Goal: Transaction & Acquisition: Book appointment/travel/reservation

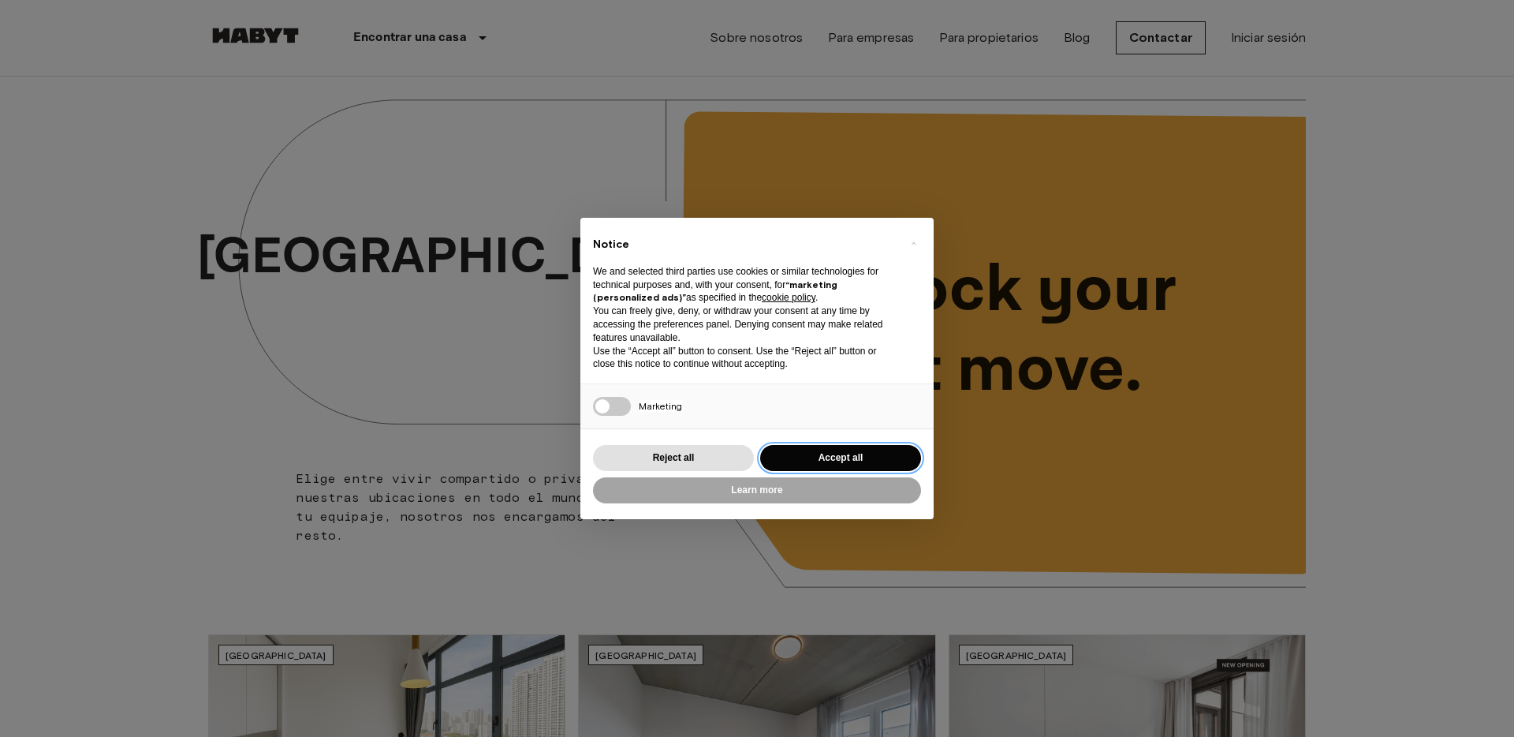
click at [842, 453] on button "Accept all" at bounding box center [840, 458] width 161 height 26
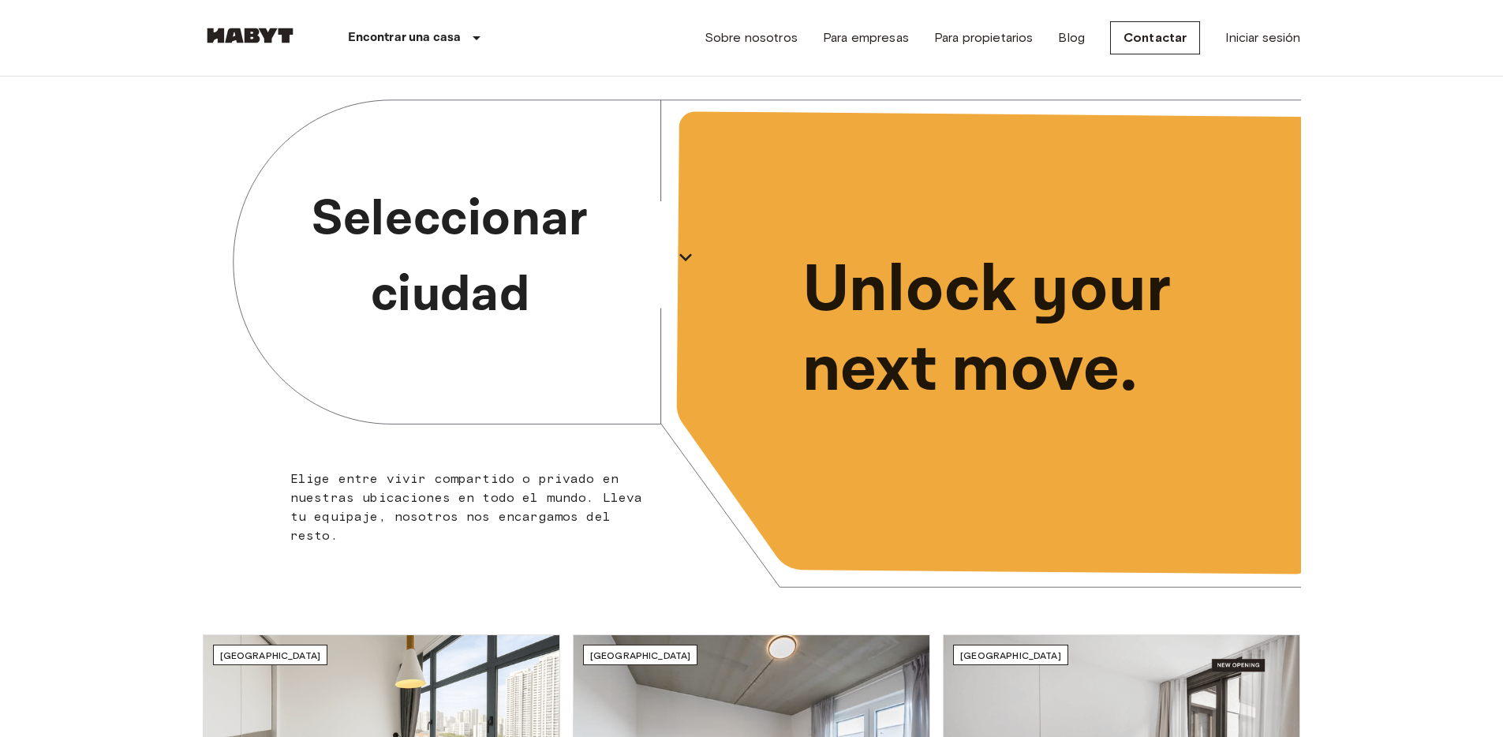
click at [582, 252] on p "Seleccionar ciudad" at bounding box center [450, 256] width 432 height 151
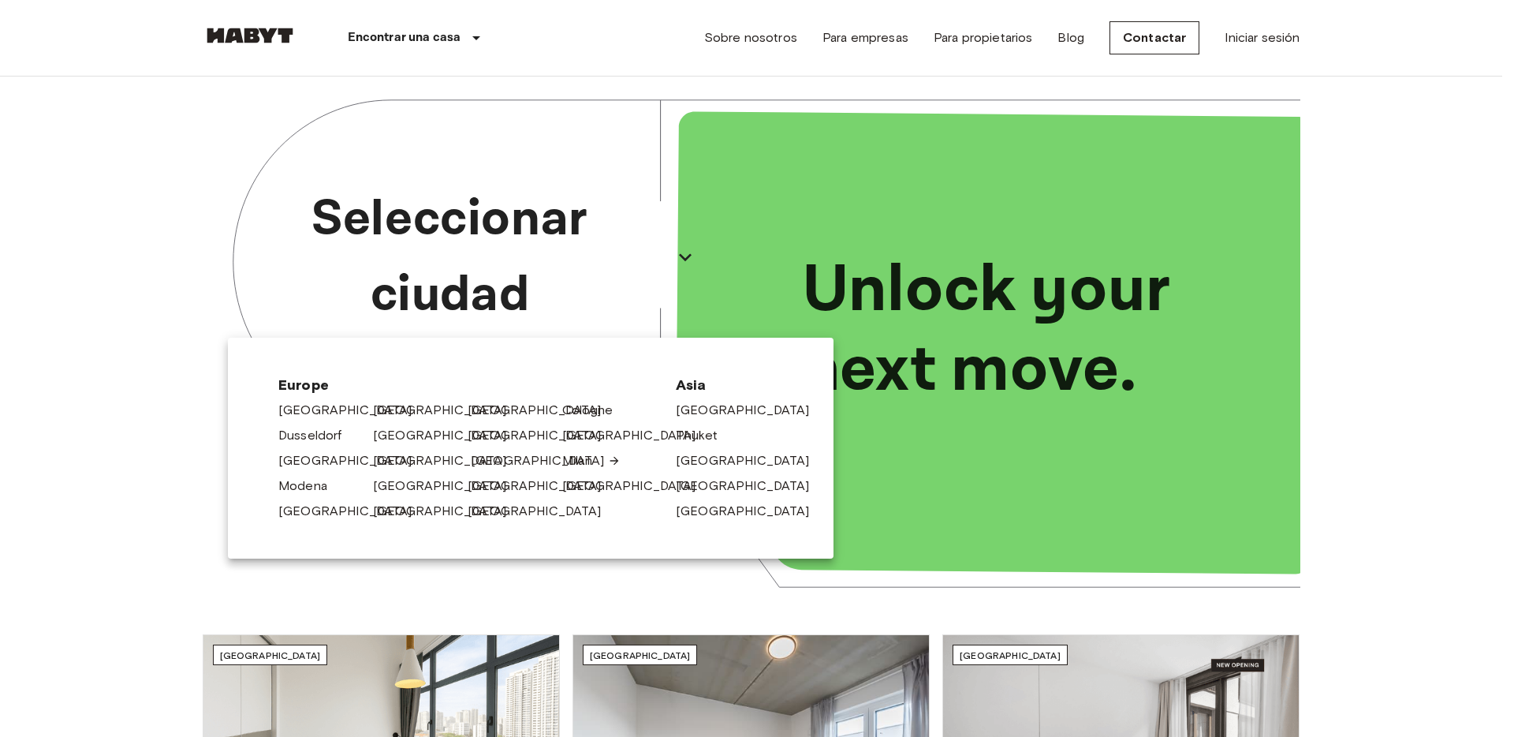
click at [501, 458] on link "[GEOGRAPHIC_DATA]" at bounding box center [546, 460] width 150 height 19
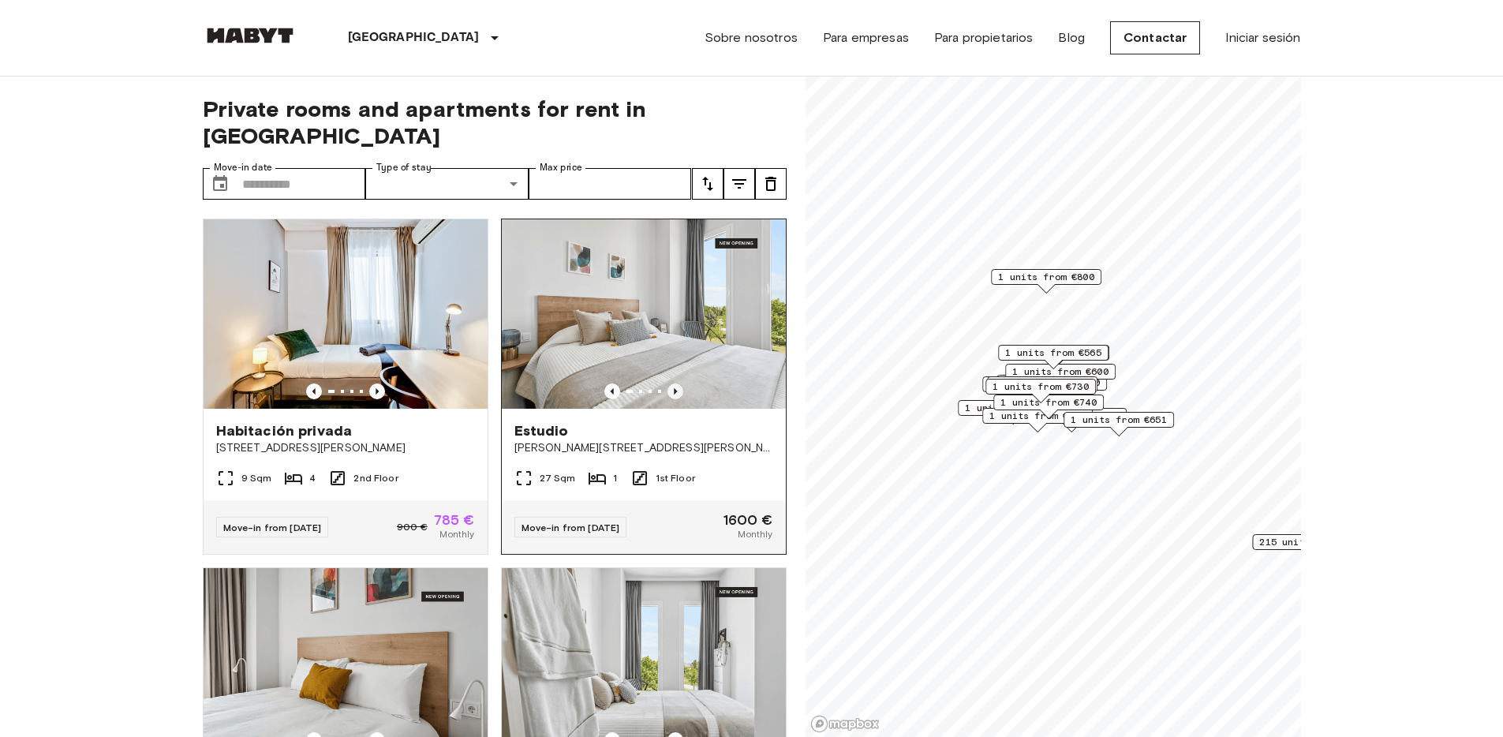
click at [667, 383] on icon "Previous image" at bounding box center [675, 391] width 16 height 16
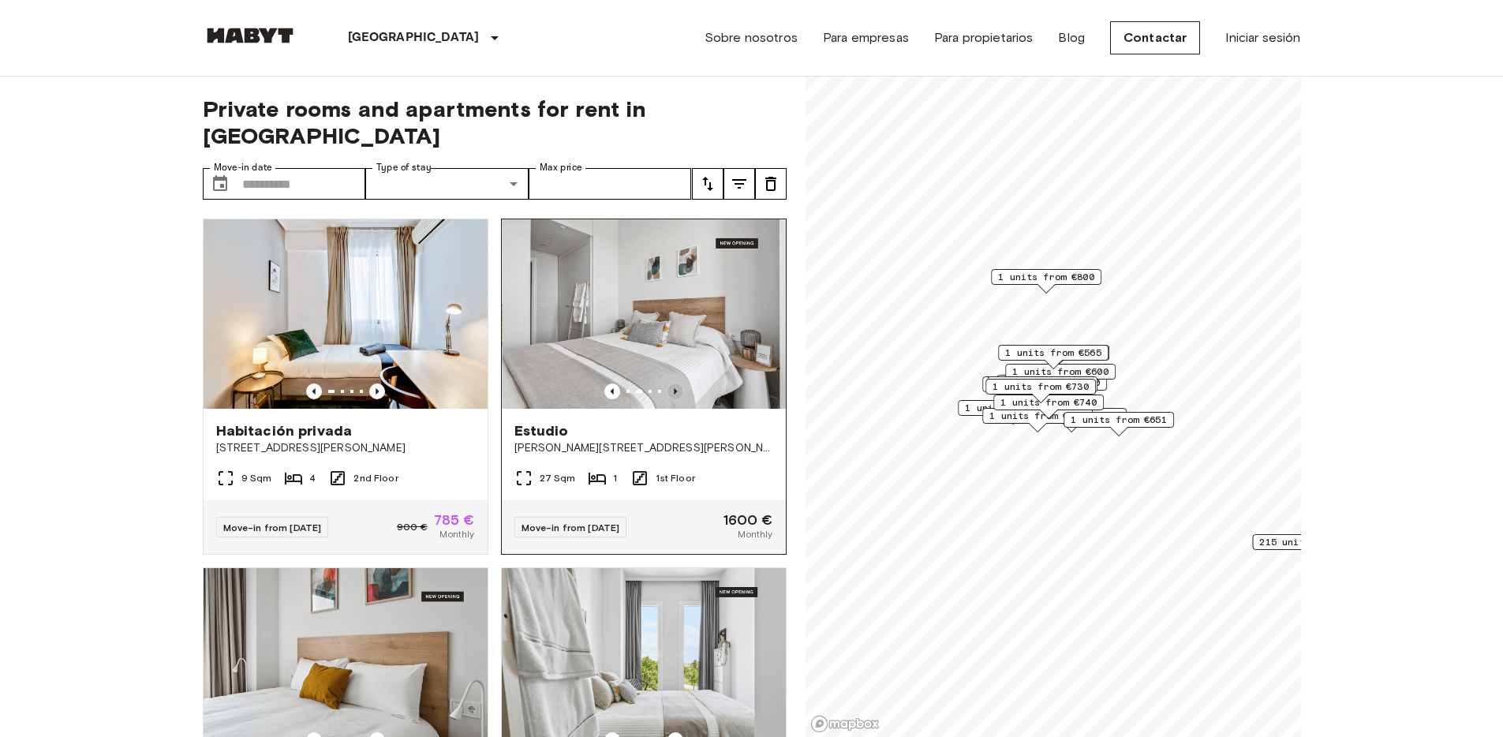
click at [667, 383] on icon "Previous image" at bounding box center [675, 391] width 16 height 16
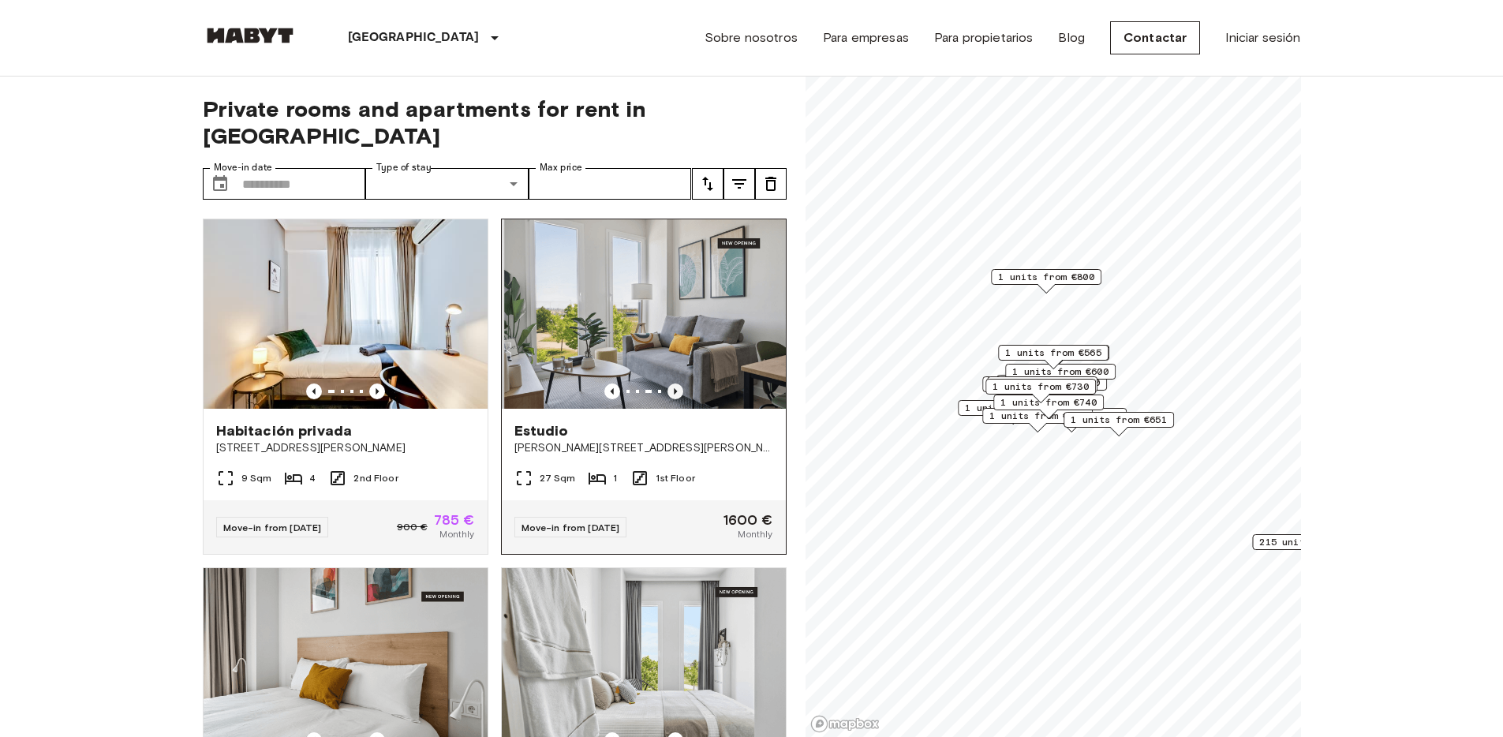
click at [667, 383] on icon "Previous image" at bounding box center [675, 391] width 16 height 16
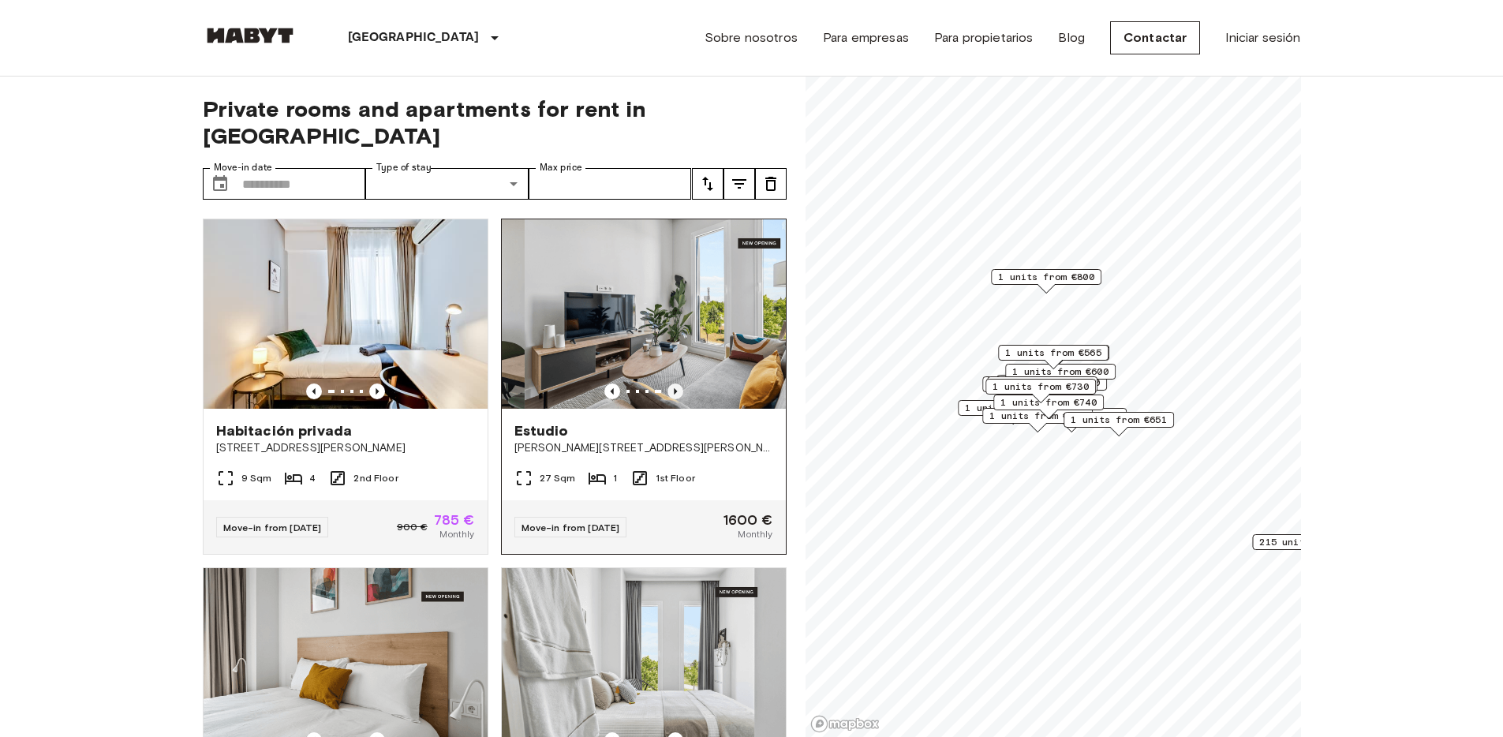
click at [667, 383] on icon "Previous image" at bounding box center [675, 391] width 16 height 16
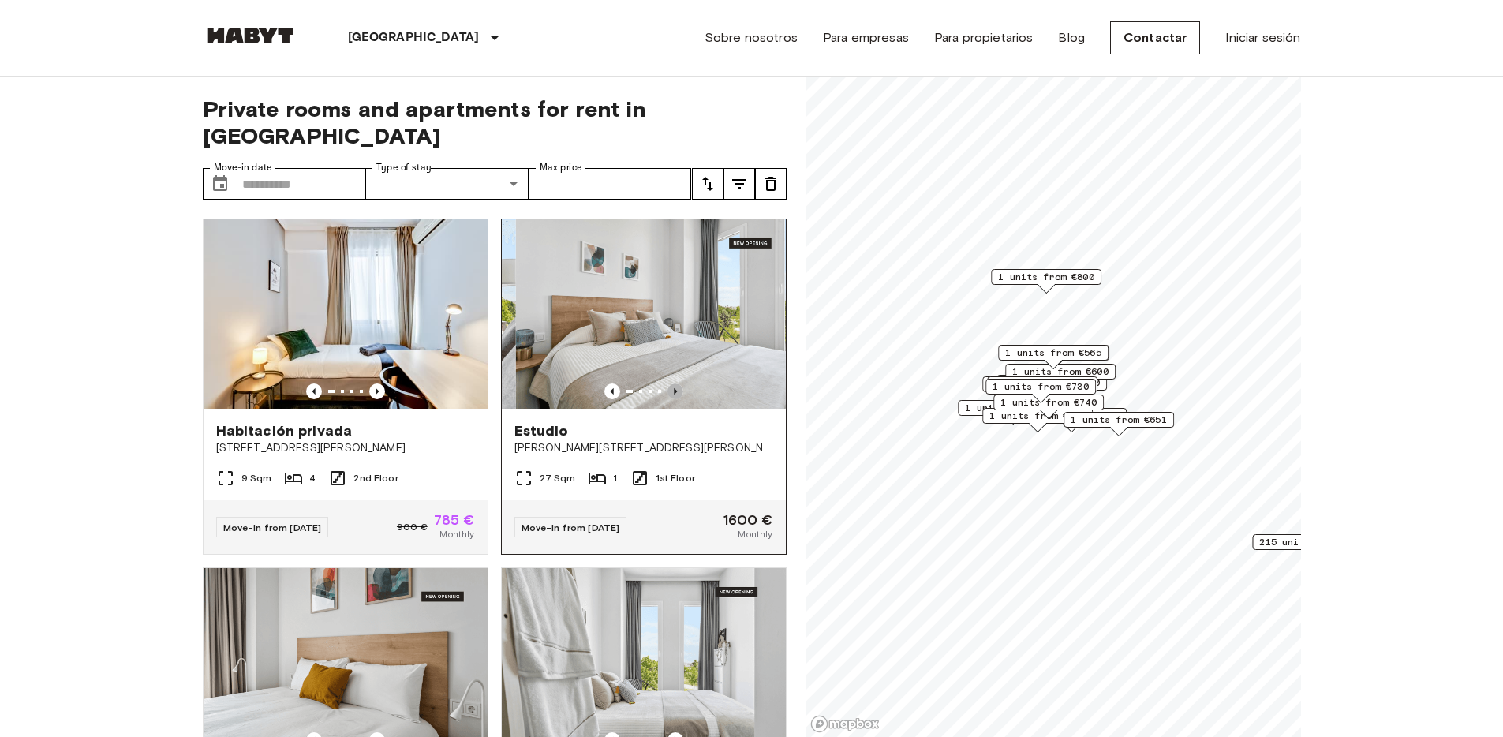
click at [667, 383] on icon "Previous image" at bounding box center [675, 391] width 16 height 16
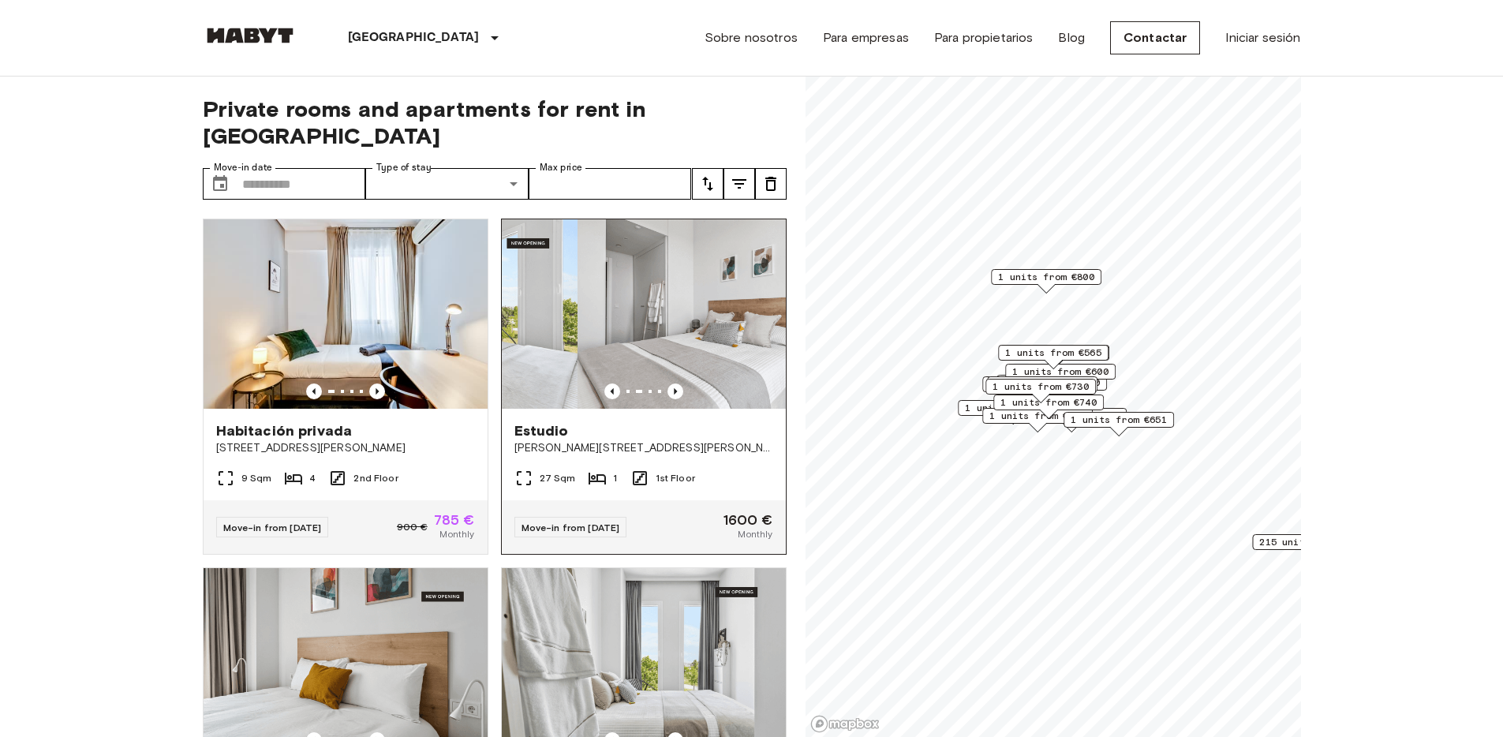
click at [626, 276] on img at bounding box center [719, 313] width 284 height 189
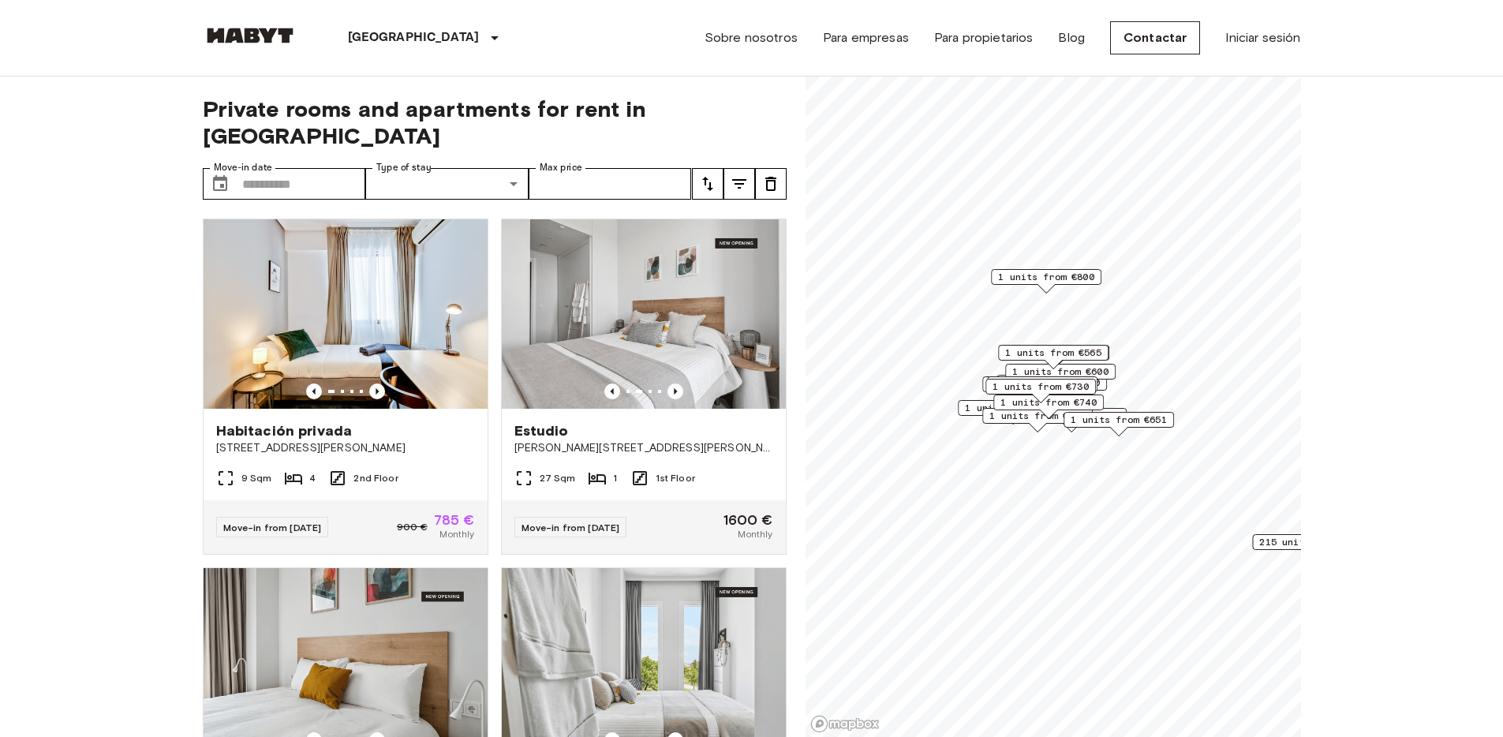
scroll to position [3, 0]
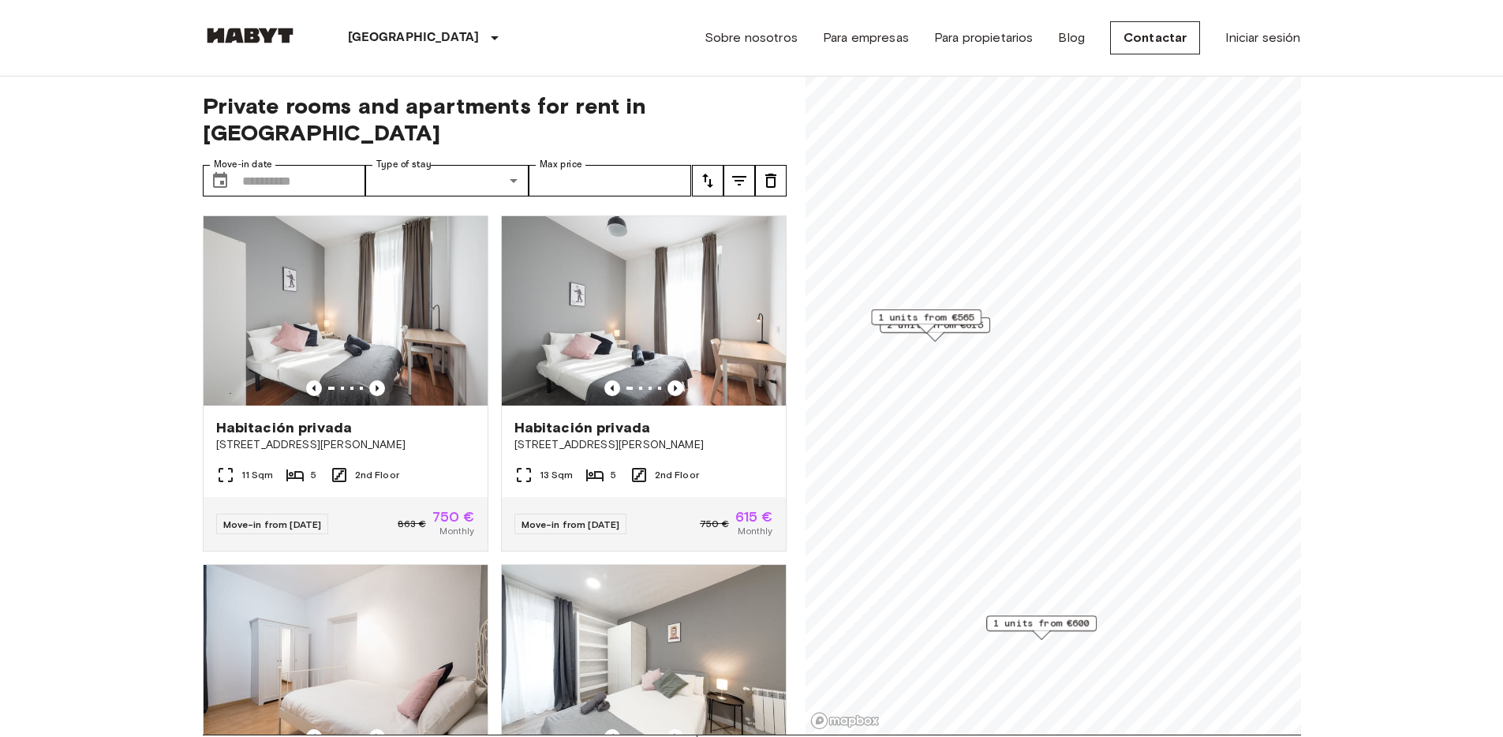
click at [975, 325] on div "1 units from €565" at bounding box center [926, 321] width 110 height 24
click at [949, 313] on span "1 units from €565" at bounding box center [926, 317] width 96 height 14
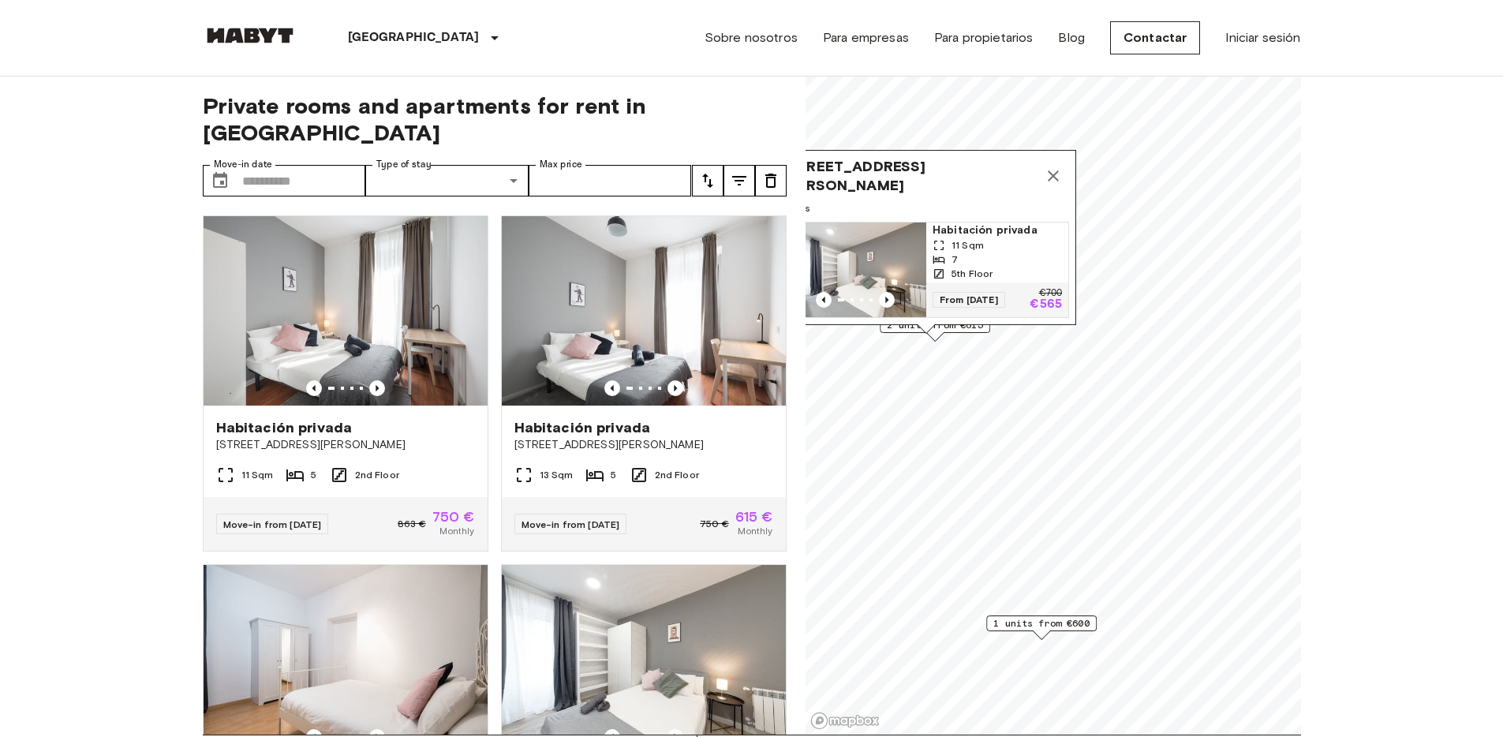
click at [909, 327] on div "Calle Carranza 10 5Izq, 28004 Madrid, ESP 1 units Habitación privada 11 Sqm 7 5…" at bounding box center [926, 242] width 300 height 184
click at [888, 292] on icon "Previous image" at bounding box center [887, 300] width 16 height 16
click at [887, 292] on icon "Previous image" at bounding box center [887, 300] width 16 height 16
click at [1054, 166] on icon "Map marker" at bounding box center [1052, 175] width 19 height 19
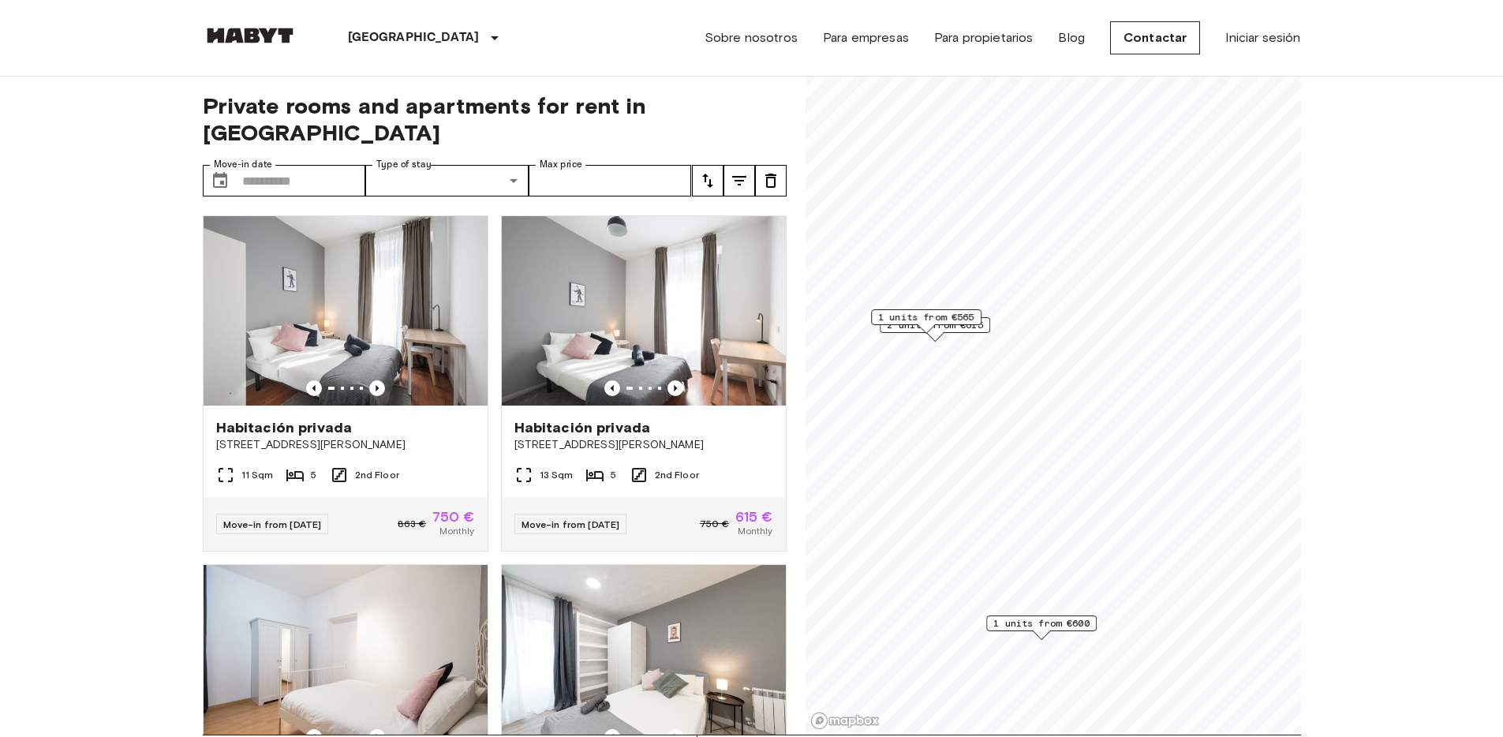
click at [966, 331] on div "1 units from €565" at bounding box center [926, 321] width 110 height 24
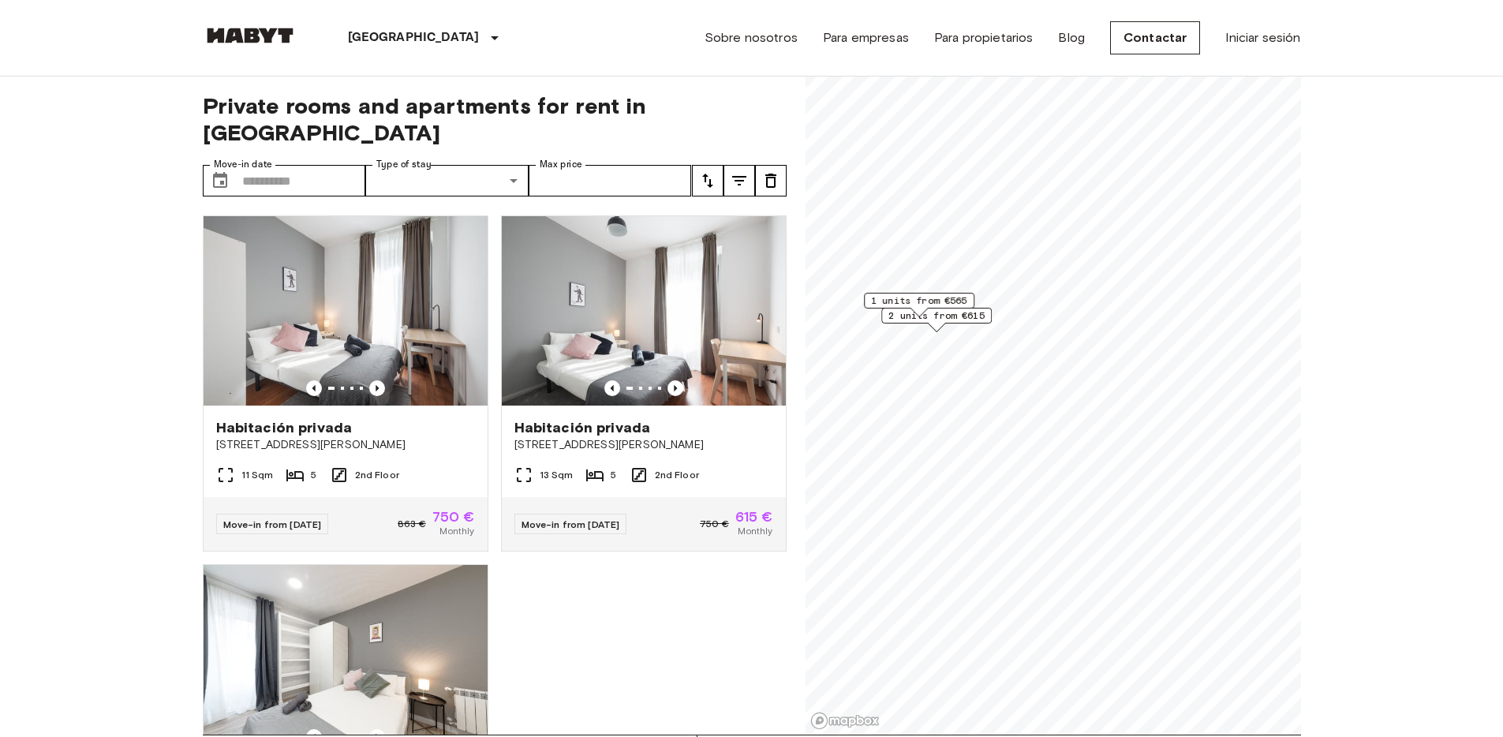
click at [952, 318] on span "2 units from €615" at bounding box center [936, 315] width 96 height 14
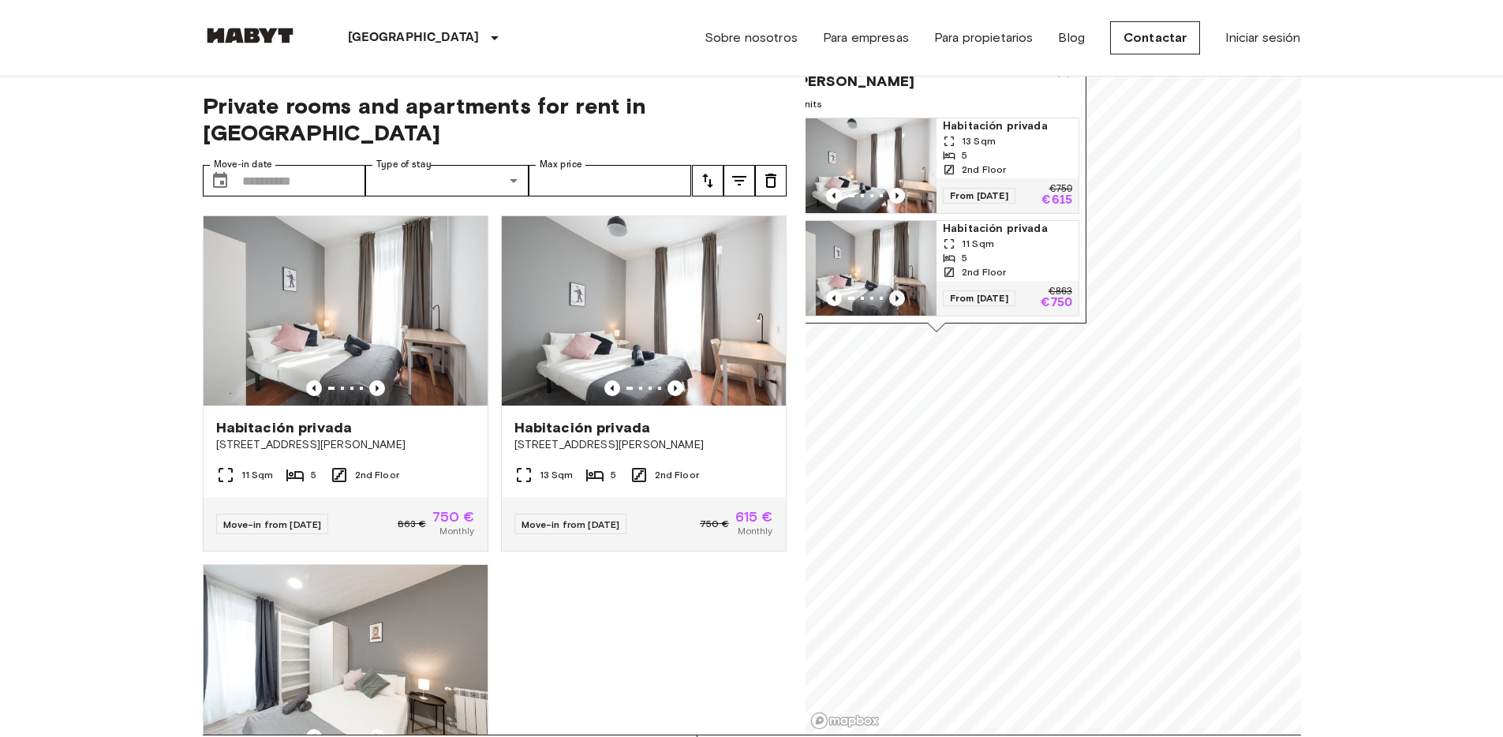
click at [895, 295] on icon "Previous image" at bounding box center [896, 298] width 3 height 6
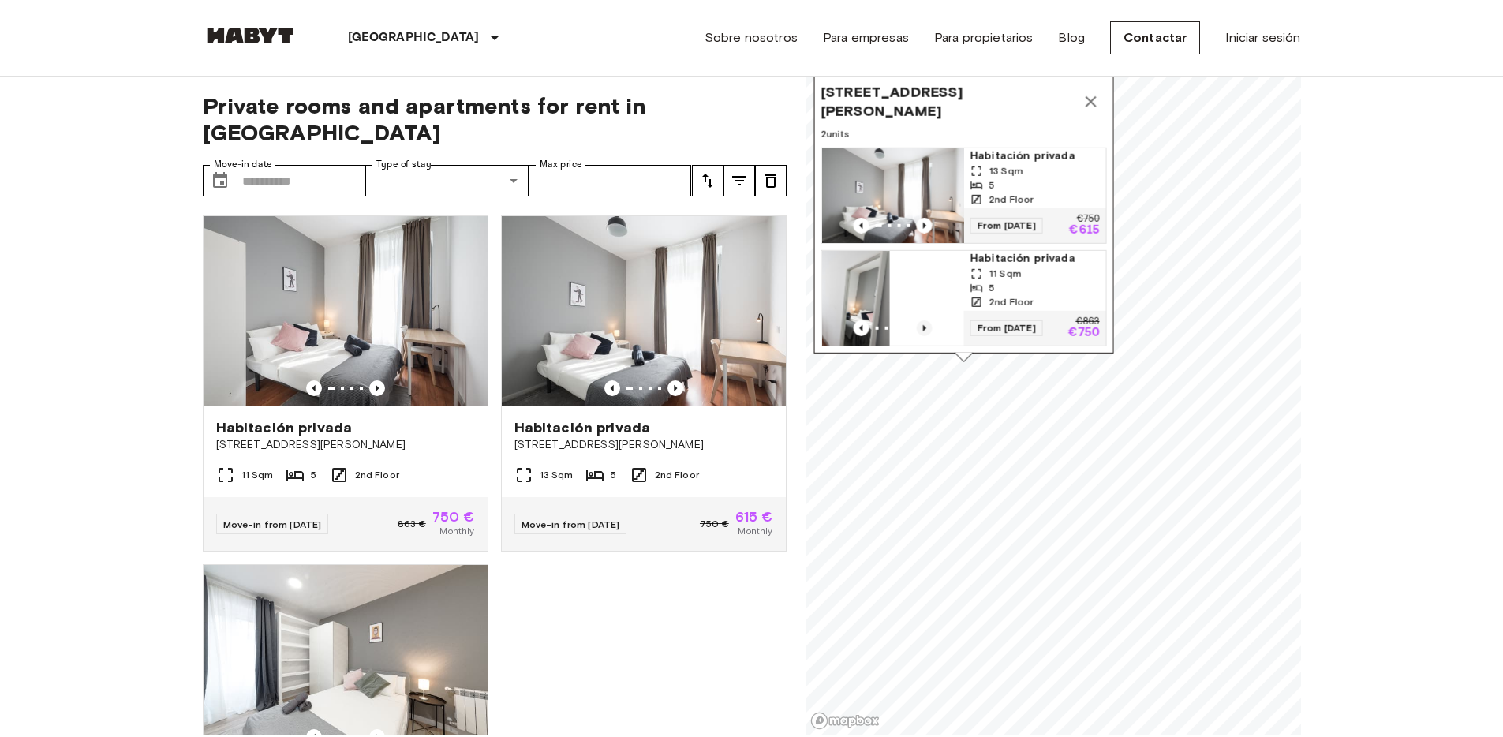
click at [894, 285] on img "Map marker" at bounding box center [960, 298] width 142 height 95
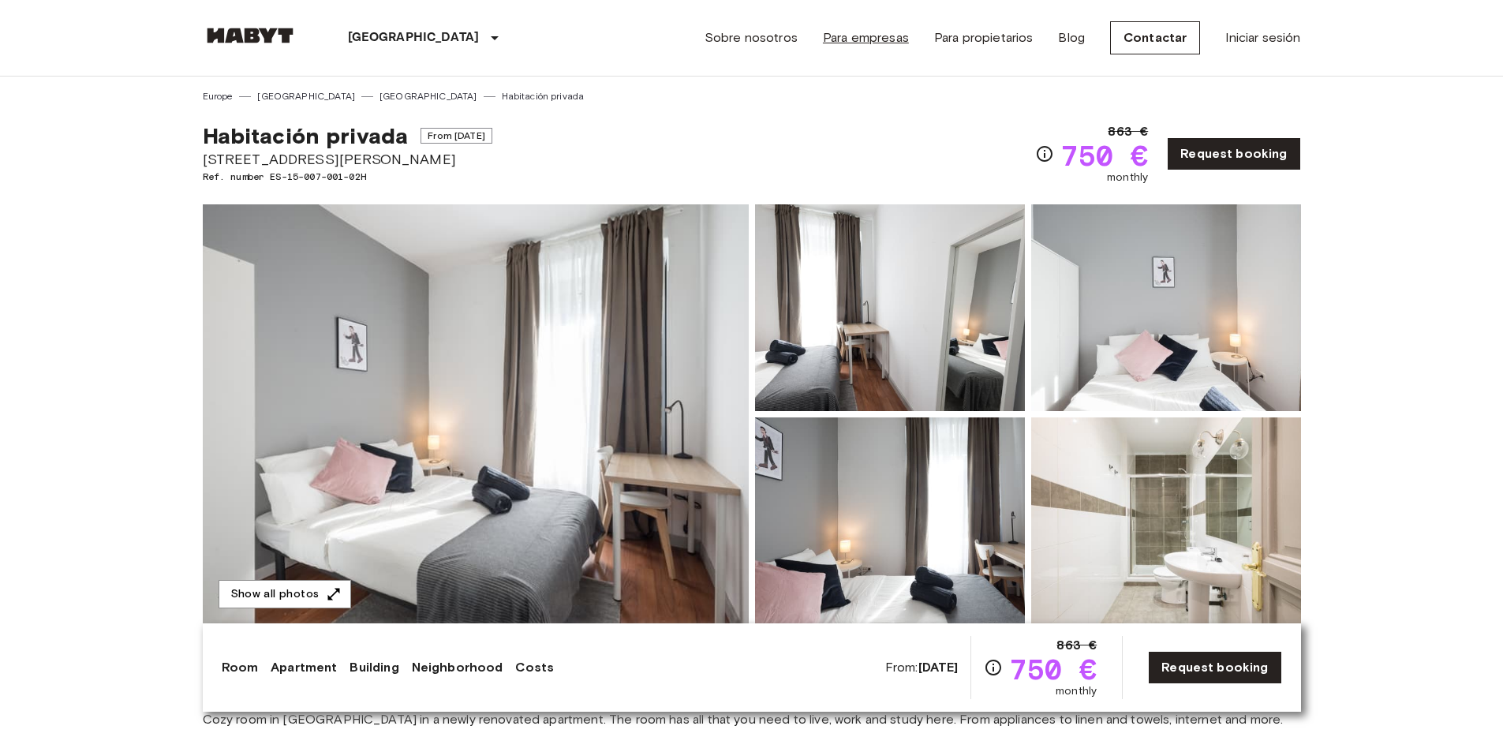
click at [878, 38] on link "Para empresas" at bounding box center [866, 37] width 86 height 19
